Goal: Find specific page/section: Find specific page/section

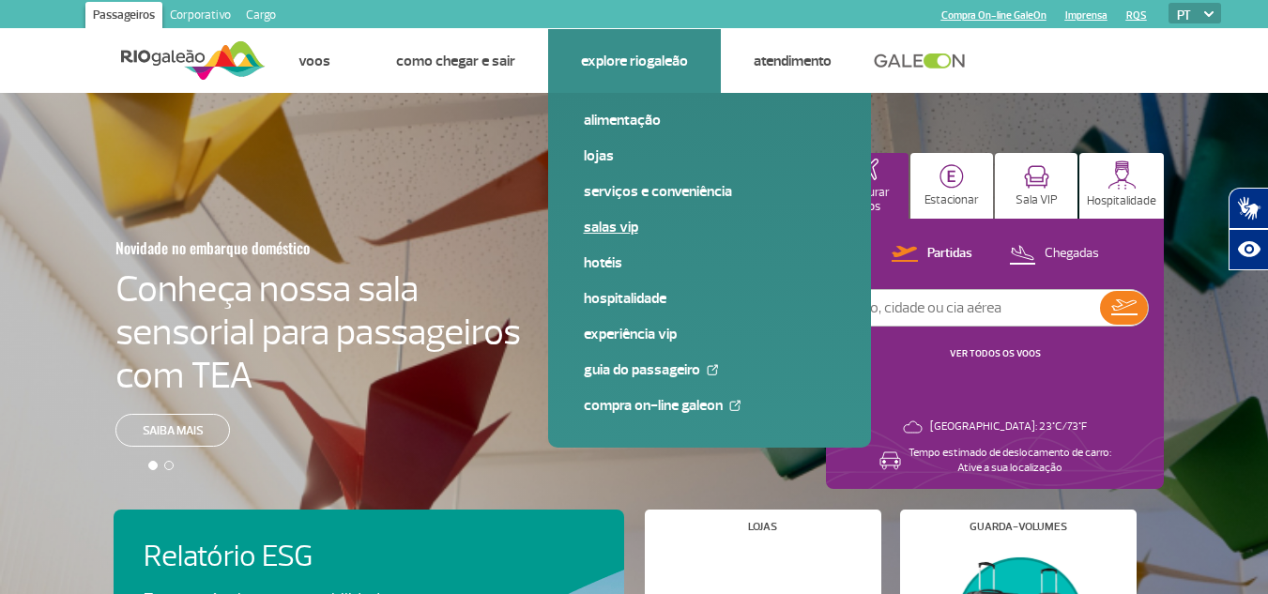
click at [601, 222] on link "Salas VIP" at bounding box center [710, 227] width 252 height 21
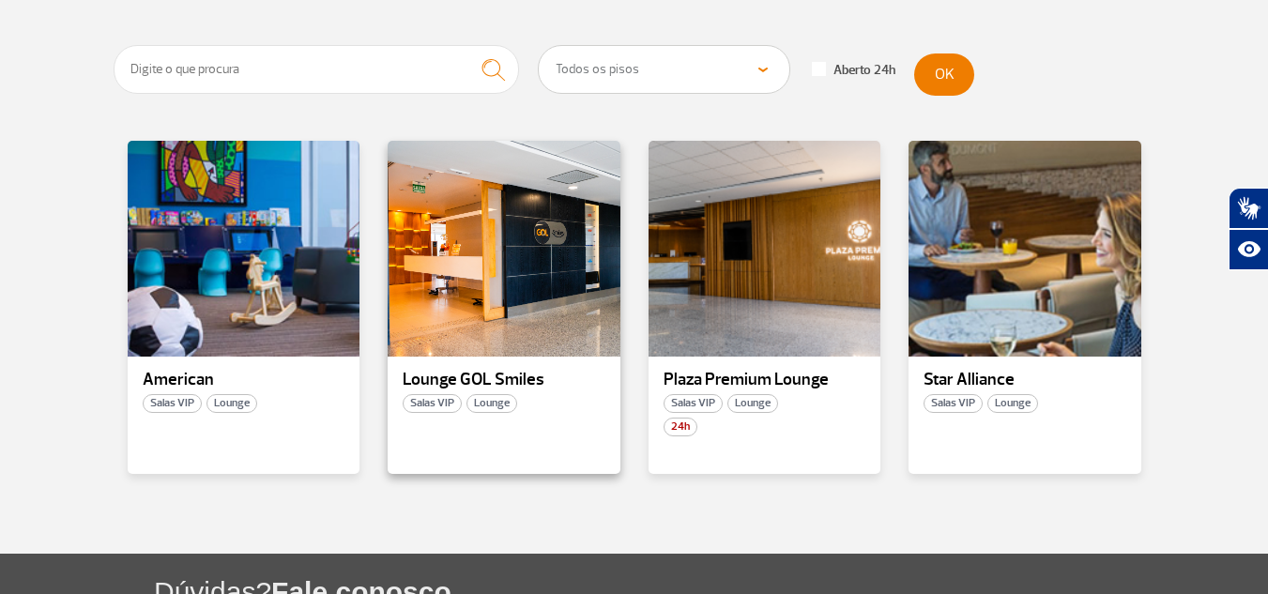
scroll to position [376, 0]
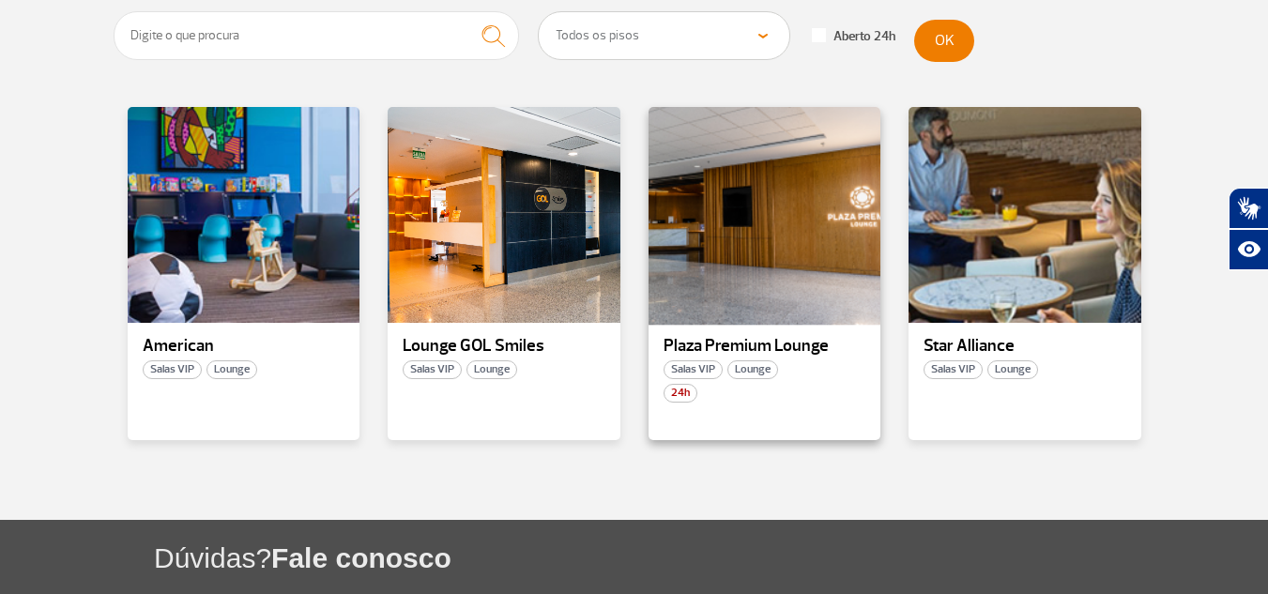
click at [751, 269] on div at bounding box center [764, 215] width 237 height 221
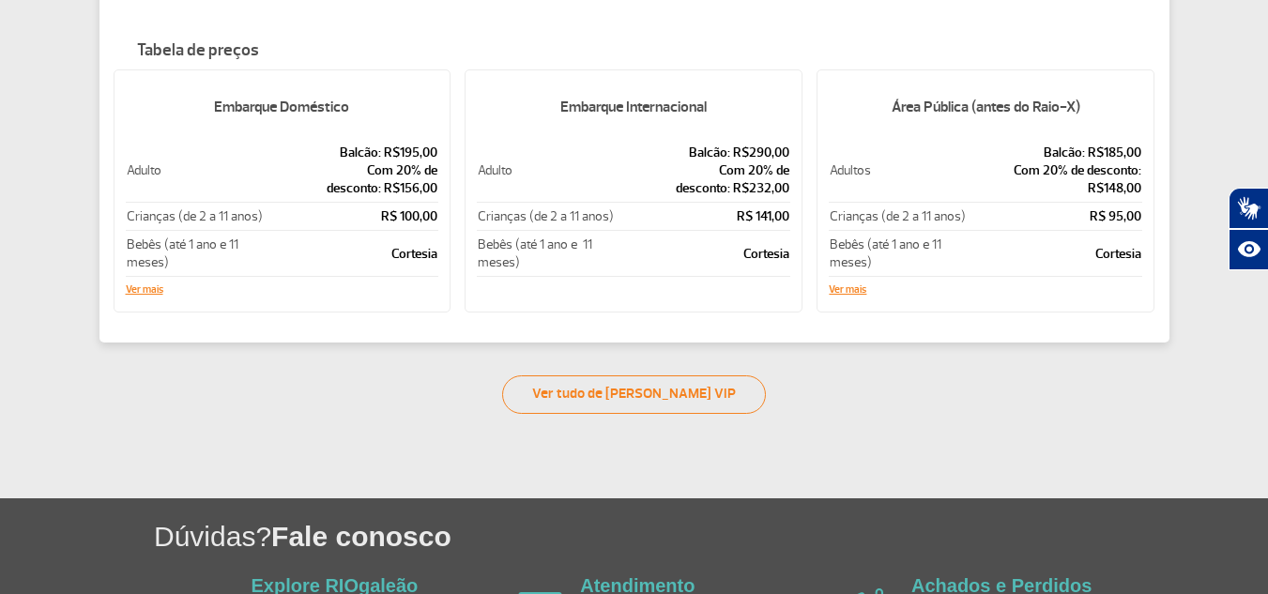
scroll to position [469, 0]
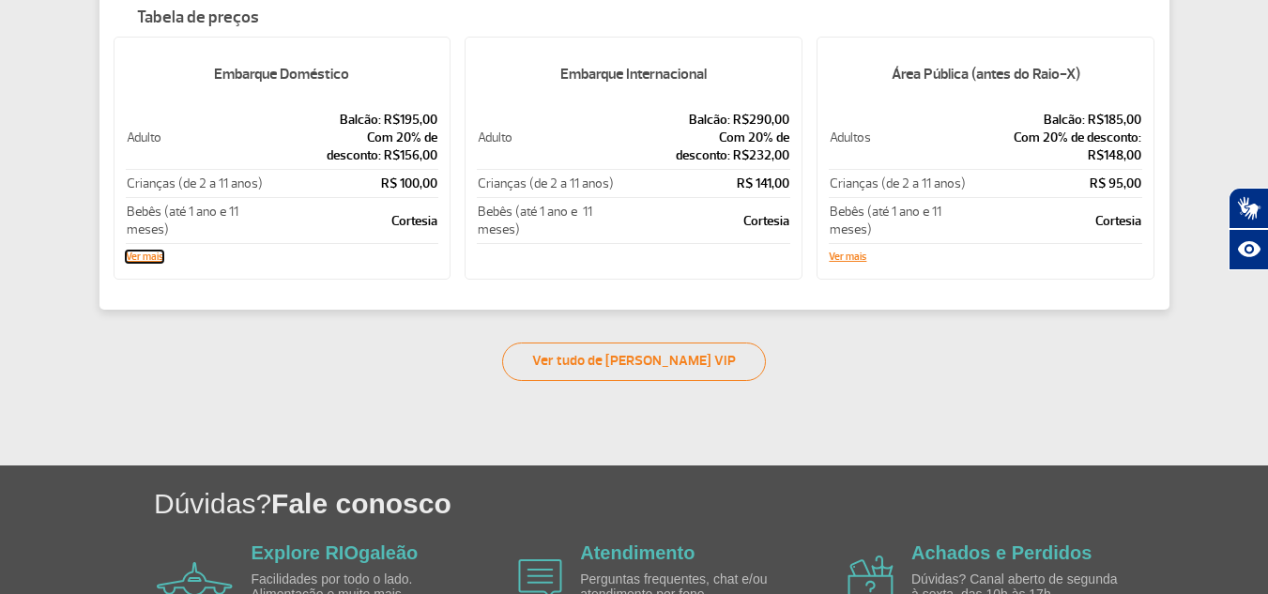
click at [154, 257] on button "Ver mais" at bounding box center [145, 257] width 38 height 11
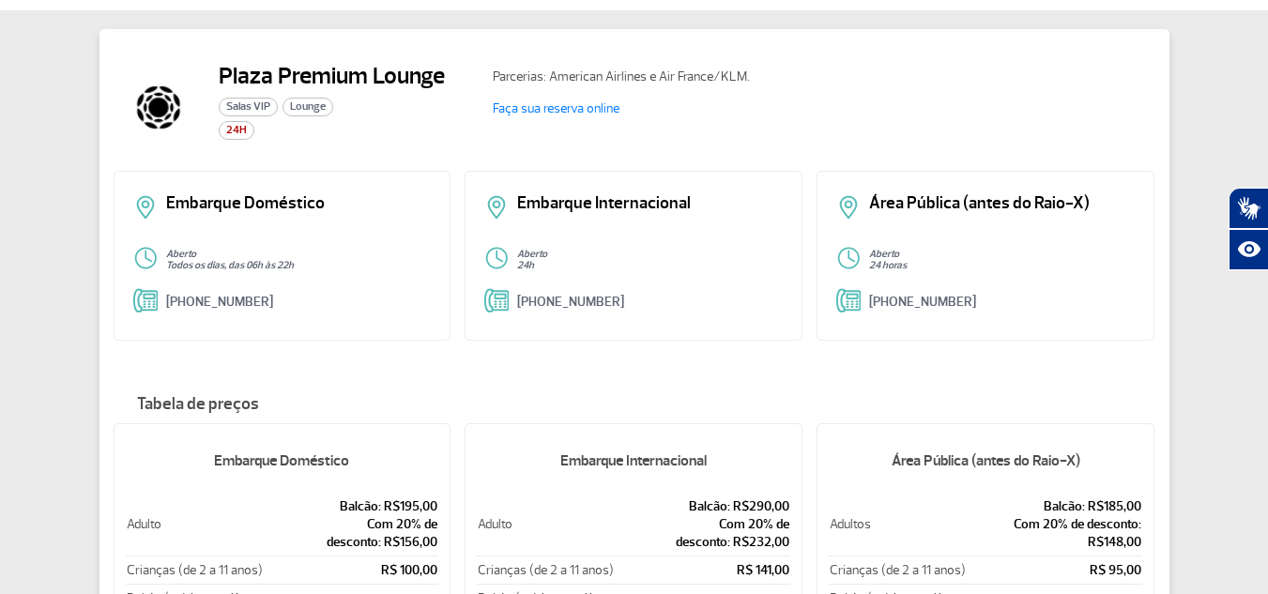
scroll to position [0, 0]
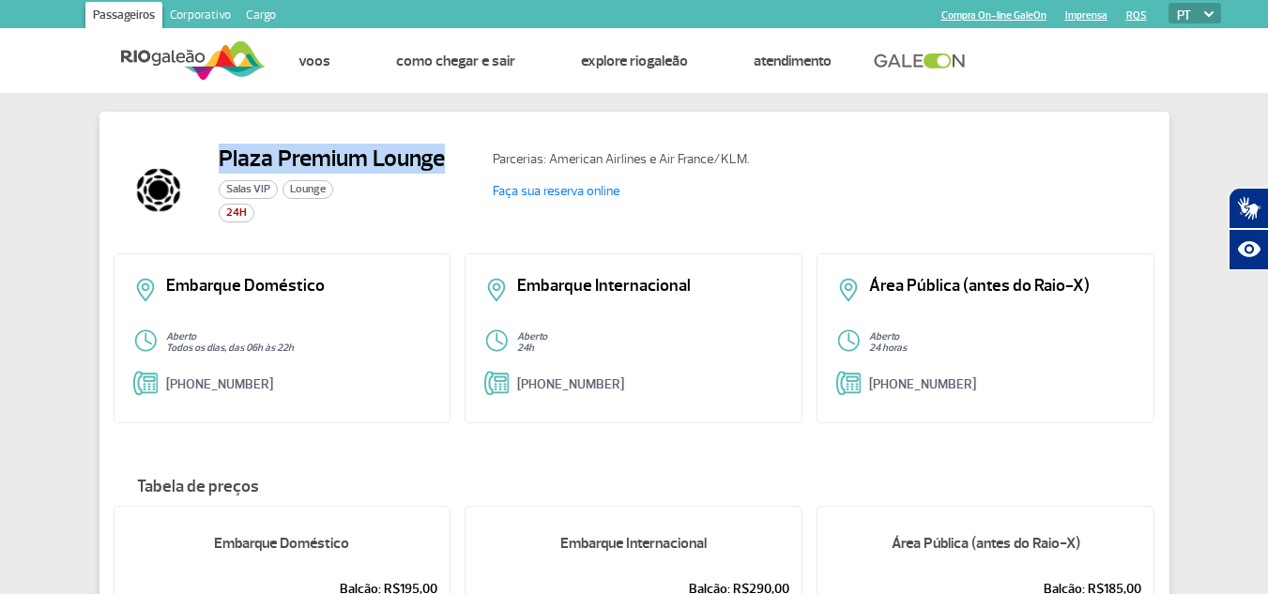
drag, startPoint x: 222, startPoint y: 157, endPoint x: 471, endPoint y: 159, distance: 249.7
click at [471, 159] on div "Plaza Premium Lounge Salas VIP Lounge 24H" at bounding box center [296, 190] width 365 height 90
copy h2 "Plaza Premium Lounge"
